Goal: Transaction & Acquisition: Book appointment/travel/reservation

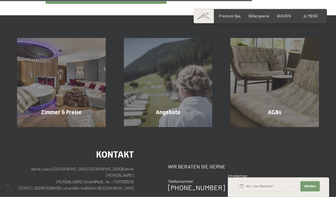
scroll to position [350, 0]
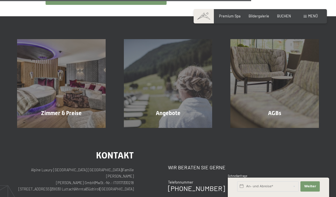
click at [180, 100] on div "Angebote Mehr erfahren" at bounding box center [168, 83] width 107 height 89
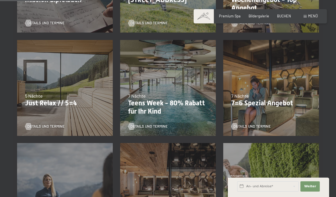
scroll to position [215, 0]
click at [280, 100] on p "7=6 Spezial Angebot" at bounding box center [271, 103] width 80 height 8
click at [264, 125] on span "Details und Termine" at bounding box center [252, 126] width 37 height 5
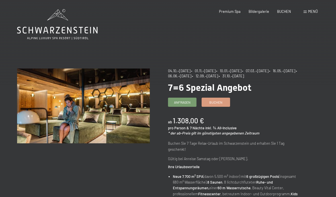
click at [219, 101] on span "Buchen" at bounding box center [215, 102] width 13 height 5
click at [223, 99] on link "Buchen" at bounding box center [216, 102] width 28 height 9
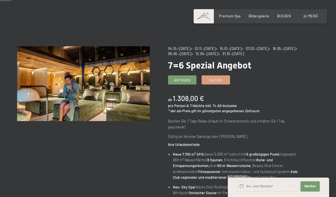
scroll to position [23, 0]
click at [221, 79] on span "Buchen" at bounding box center [215, 79] width 13 height 5
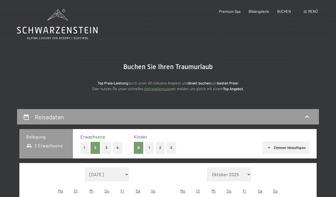
select select "2025-10-01"
select select "2025-11-01"
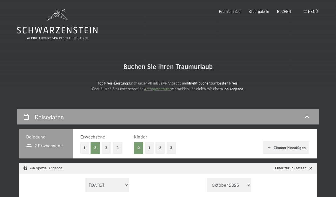
select select "2025-10-01"
select select "2025-11-01"
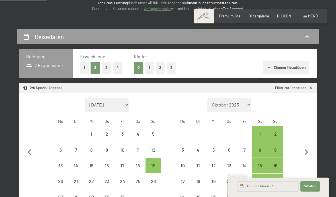
scroll to position [88, 0]
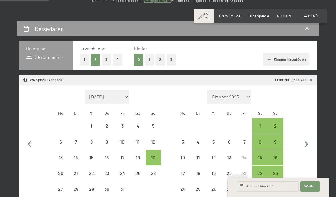
click at [154, 123] on div "5" at bounding box center [153, 130] width 14 height 14
select select "2025-10-01"
select select "2025-11-01"
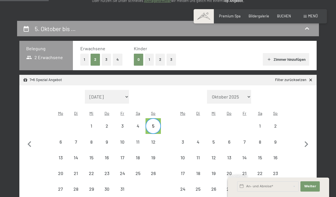
click at [155, 139] on div "12" at bounding box center [153, 146] width 14 height 14
select select "[DATE]"
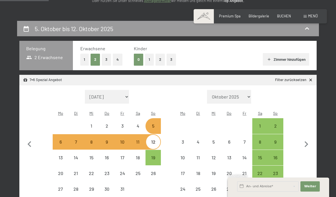
select select "[DATE]"
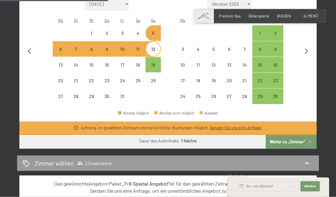
scroll to position [181, 0]
click at [297, 135] on button "Weiter zu „Zimmer“" at bounding box center [291, 142] width 51 height 14
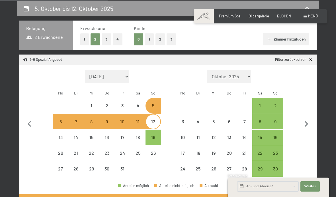
select select "[DATE]"
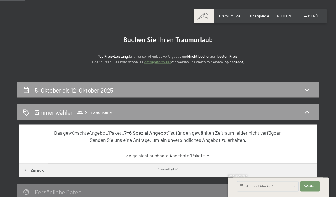
scroll to position [27, 0]
click at [307, 110] on icon at bounding box center [307, 112] width 7 height 7
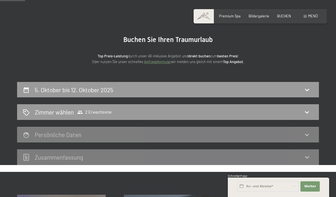
click at [308, 110] on icon at bounding box center [307, 112] width 7 height 7
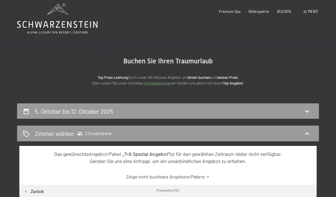
scroll to position [0, 0]
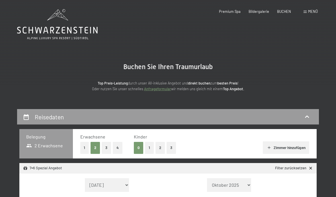
select select "[DATE]"
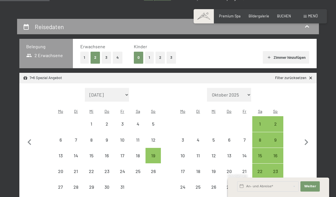
scroll to position [90, 0]
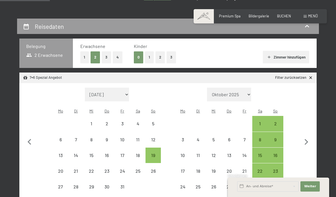
click at [155, 168] on div "26" at bounding box center [153, 175] width 14 height 14
select select "[DATE]"
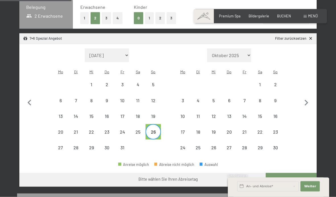
scroll to position [130, 0]
click at [313, 191] on button "Weiter Adressfelder ausblenden" at bounding box center [310, 186] width 19 height 10
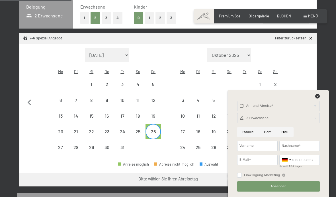
click at [323, 113] on div "26. Oktober bis … Belegung 2 Erwachsene Erwachsene 1 2 3 4 Kinder 0 1 2 3 Zimme…" at bounding box center [168, 174] width 336 height 391
click at [318, 98] on icon at bounding box center [317, 96] width 5 height 5
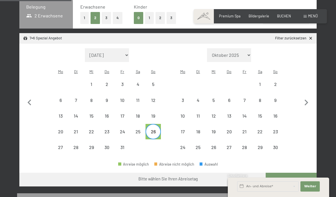
click at [299, 172] on button "Weiter zu „Zimmer“" at bounding box center [291, 179] width 51 height 14
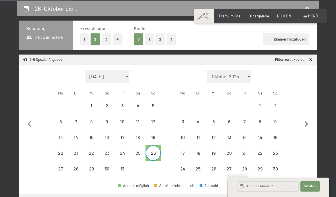
select select "[DATE]"
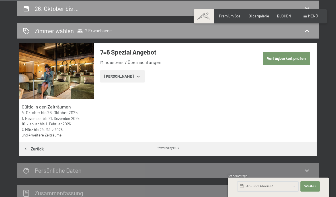
click at [126, 74] on button "[PERSON_NAME]" at bounding box center [122, 76] width 44 height 13
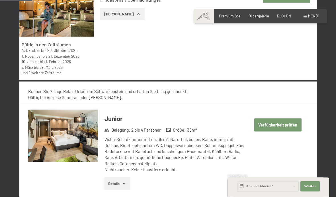
scroll to position [195, 0]
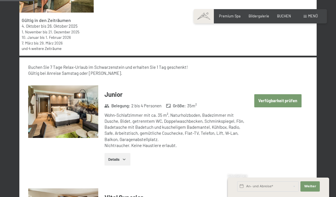
click at [285, 99] on button "Verfügbarkeit prüfen" at bounding box center [277, 100] width 47 height 13
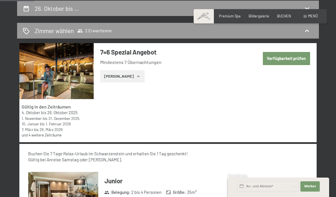
select select "[DATE]"
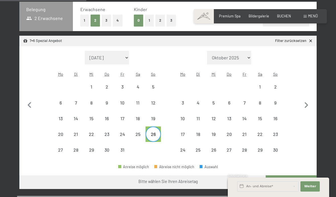
scroll to position [125, 0]
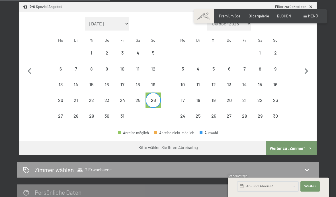
click at [296, 141] on button "Weiter zu „Zimmer“" at bounding box center [291, 148] width 51 height 14
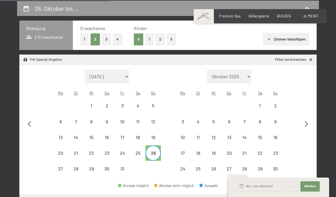
select select "[DATE]"
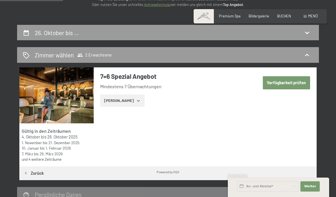
click at [290, 80] on button "Verfügbarkeit prüfen" at bounding box center [286, 82] width 47 height 13
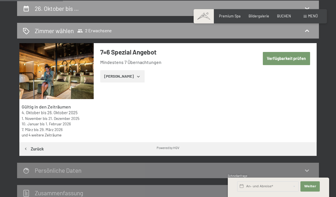
select select "[DATE]"
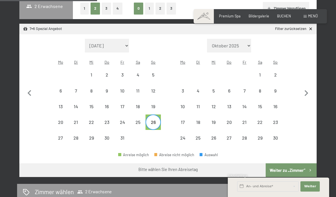
scroll to position [138, 0]
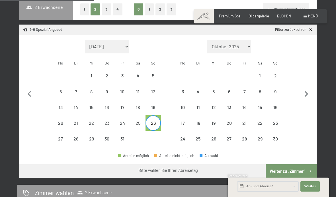
click at [156, 89] on div "12" at bounding box center [153, 96] width 14 height 14
select select "[DATE]"
click at [154, 105] on div "19" at bounding box center [153, 112] width 14 height 14
select select "[DATE]"
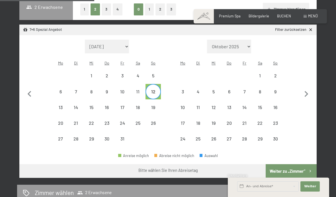
select select "[DATE]"
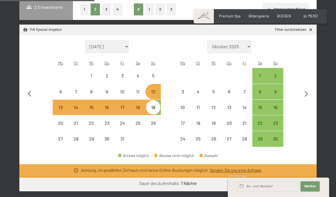
click at [175, 99] on div "10" at bounding box center [182, 106] width 15 height 15
select select "[DATE]"
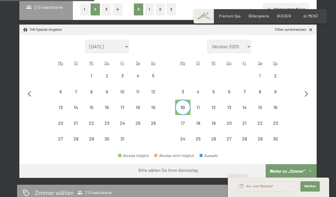
click at [155, 121] on div "26" at bounding box center [153, 128] width 14 height 14
select select "[DATE]"
click at [278, 73] on div "2" at bounding box center [275, 80] width 14 height 14
select select "[DATE]"
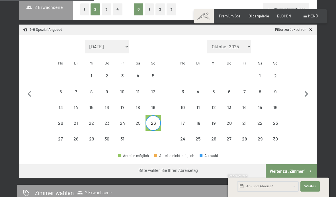
select select "[DATE]"
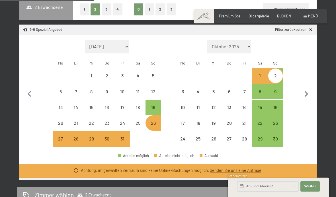
select select "[DATE]"
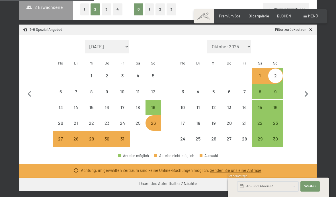
click at [301, 57] on button "button" at bounding box center [307, 93] width 12 height 107
select select "[DATE]"
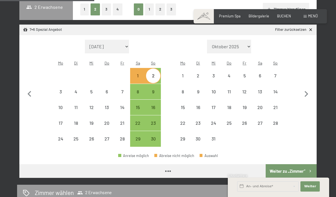
select select "[DATE]"
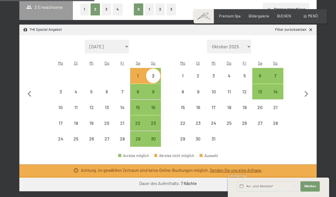
click at [124, 116] on div "21" at bounding box center [122, 123] width 14 height 14
select select "[DATE]"
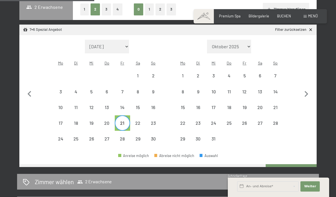
scroll to position [140, 0]
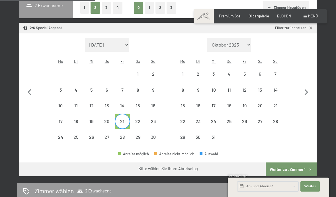
click at [34, 86] on icon "button" at bounding box center [30, 92] width 12 height 12
select select "[DATE]"
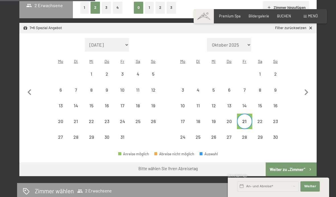
click at [141, 87] on div "11" at bounding box center [138, 94] width 14 height 14
select select "[DATE]"
click at [154, 87] on div "12" at bounding box center [153, 94] width 14 height 14
select select "[DATE]"
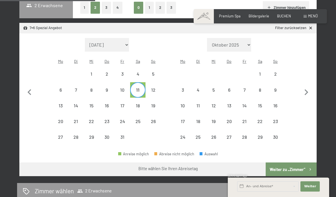
select select "[DATE]"
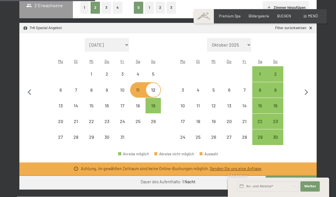
click at [171, 75] on div "Monat/Jahr September 2025 Oktober 2025 November 2025 Dezember 2025 Januar 2026 …" at bounding box center [168, 91] width 280 height 107
click at [139, 87] on div "11" at bounding box center [138, 94] width 14 height 14
select select "[DATE]"
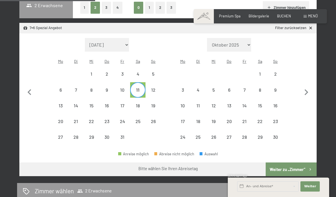
click at [154, 87] on div "12" at bounding box center [153, 94] width 14 height 14
select select "[DATE]"
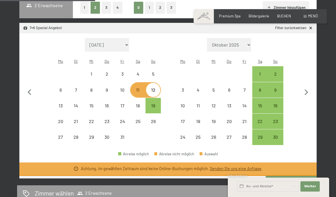
select select "[DATE]"
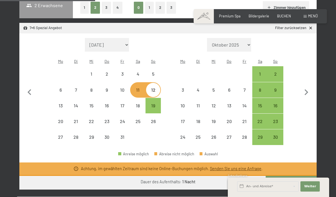
click at [139, 87] on div "11" at bounding box center [138, 94] width 14 height 14
select select "[DATE]"
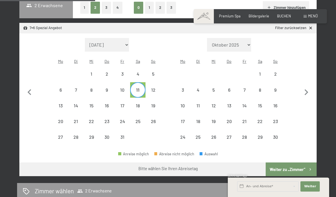
click at [155, 103] on div "19" at bounding box center [153, 110] width 14 height 14
select select "[DATE]"
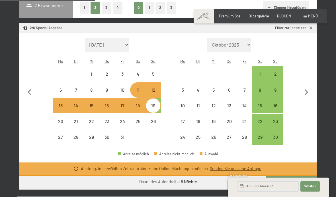
click at [140, 103] on div "18" at bounding box center [138, 110] width 14 height 14
select select "[DATE]"
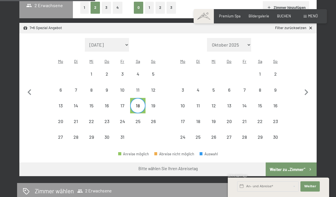
click at [142, 87] on div "11" at bounding box center [138, 94] width 14 height 14
select select "[DATE]"
click at [140, 103] on div "18" at bounding box center [138, 110] width 14 height 14
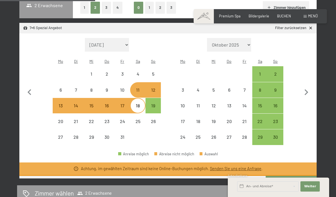
select select "[DATE]"
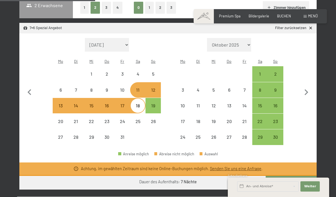
click at [174, 66] on div "Monat/Jahr September 2025 Oktober 2025 November 2025 Dezember 2025 Januar 2026 …" at bounding box center [168, 91] width 280 height 107
click at [168, 115] on div "Monat/Jahr September 2025 Oktober 2025 November 2025 Dezember 2025 Januar 2026 …" at bounding box center [168, 91] width 280 height 107
click at [181, 103] on div "10" at bounding box center [183, 110] width 14 height 14
select select "[DATE]"
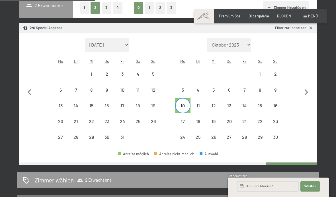
click at [181, 103] on div "10" at bounding box center [183, 110] width 14 height 14
select select "[DATE]"
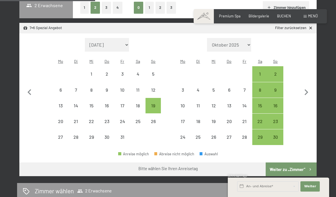
click at [157, 119] on div "26" at bounding box center [153, 126] width 14 height 14
select select "[DATE]"
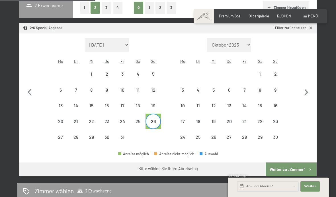
click at [156, 103] on div "19" at bounding box center [153, 110] width 14 height 14
select select "[DATE]"
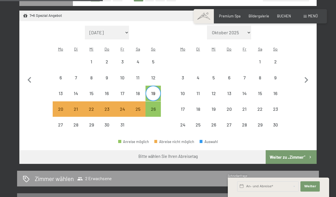
scroll to position [154, 0]
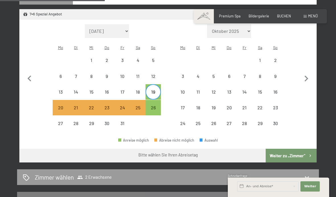
click at [156, 105] on div "26" at bounding box center [153, 112] width 14 height 14
select select "[DATE]"
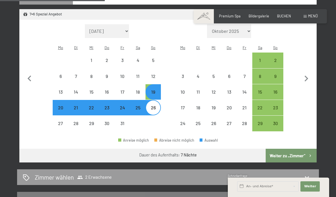
select select "[DATE]"
click at [295, 148] on button "Weiter zu „Zimmer“" at bounding box center [291, 155] width 51 height 14
select select "[DATE]"
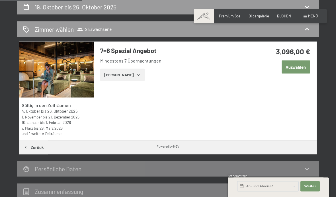
scroll to position [109, 0]
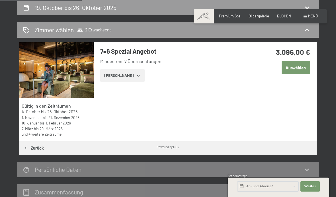
click at [135, 73] on button "[PERSON_NAME]" at bounding box center [122, 75] width 44 height 13
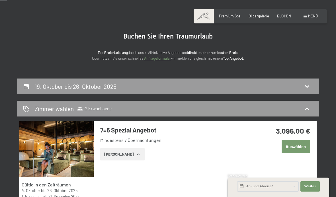
scroll to position [0, 0]
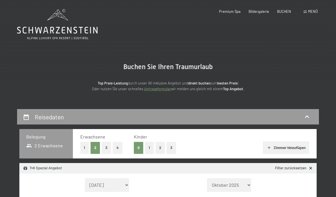
select select "[DATE]"
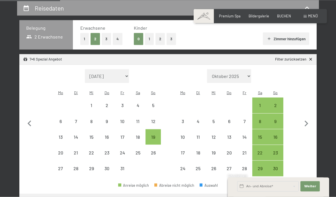
scroll to position [109, 0]
click at [307, 117] on icon "button" at bounding box center [307, 123] width 12 height 12
select select "[DATE]"
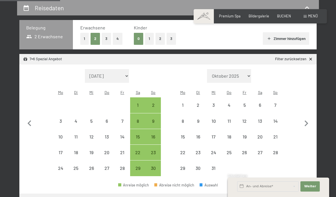
select select "[DATE]"
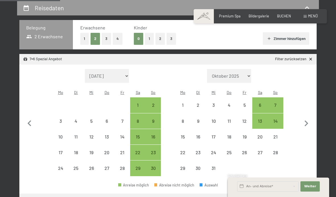
click at [155, 103] on div "2" at bounding box center [153, 110] width 14 height 14
select select "[DATE]"
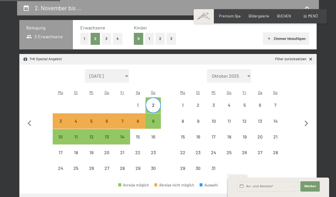
click at [155, 119] on div "9" at bounding box center [153, 126] width 14 height 14
select select "[DATE]"
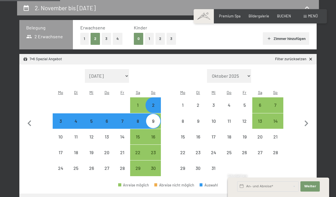
select select "[DATE]"
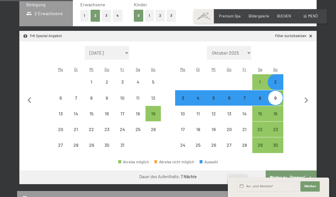
click at [294, 170] on button "Weiter zu „Zimmer“" at bounding box center [291, 177] width 51 height 14
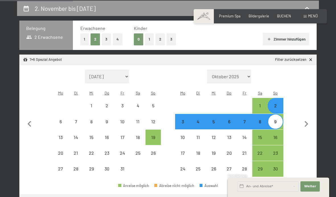
select select "[DATE]"
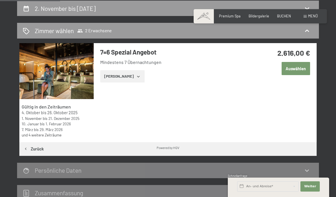
click at [121, 77] on button "[PERSON_NAME]" at bounding box center [122, 76] width 44 height 13
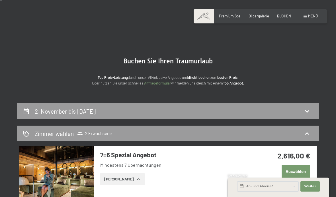
scroll to position [5, 0]
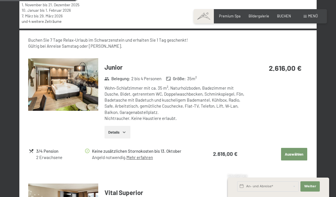
click at [296, 151] on button "Auswählen" at bounding box center [294, 154] width 26 height 13
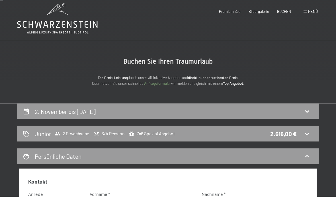
scroll to position [0, 0]
